Goal: Task Accomplishment & Management: Manage account settings

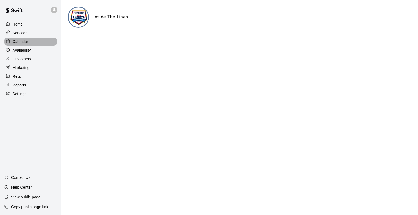
click at [22, 41] on p "Calendar" at bounding box center [21, 41] width 16 height 5
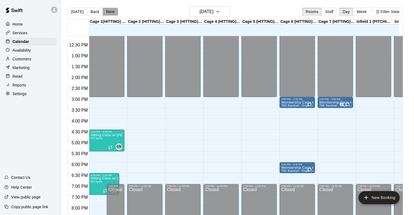
click at [109, 11] on button "Next" at bounding box center [110, 12] width 15 height 8
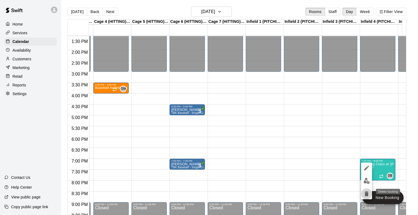
click at [365, 191] on icon "delete" at bounding box center [366, 194] width 7 height 7
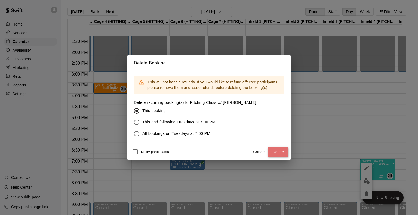
click at [278, 152] on button "Delete" at bounding box center [278, 152] width 20 height 10
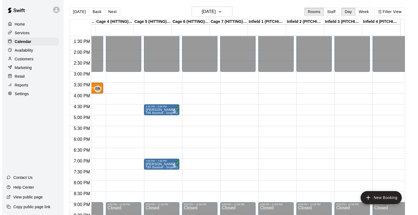
scroll to position [0, 138]
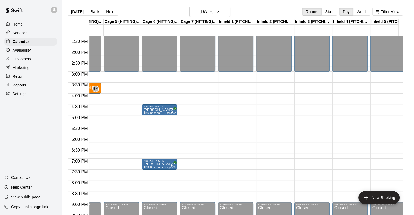
click at [268, 125] on div "12:00 AM – 3:00 PM Closed 9:00 PM – 11:59 PM Closed" at bounding box center [273, 7] width 35 height 522
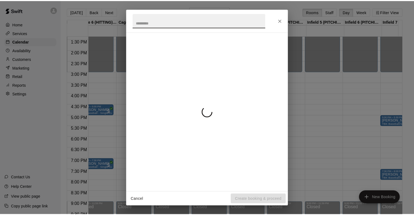
scroll to position [0, 200]
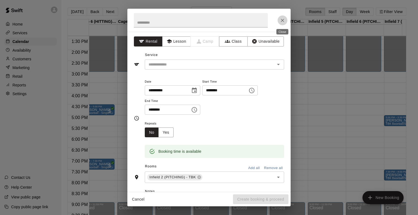
click at [282, 21] on icon "Close" at bounding box center [281, 20] width 5 height 5
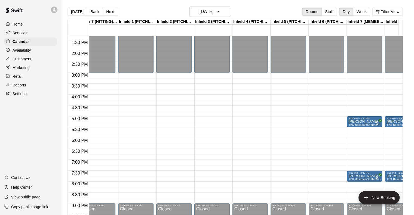
scroll to position [290, 242]
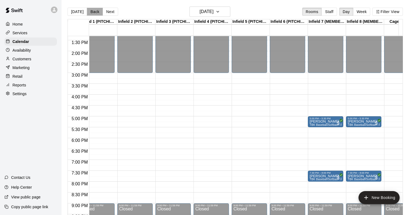
click at [89, 14] on button "Back" at bounding box center [95, 12] width 16 height 8
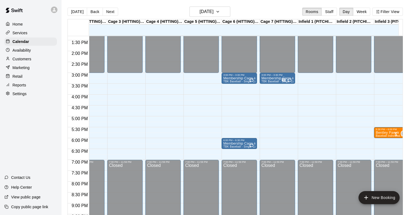
scroll to position [0, 0]
